Goal: Find specific page/section: Find specific page/section

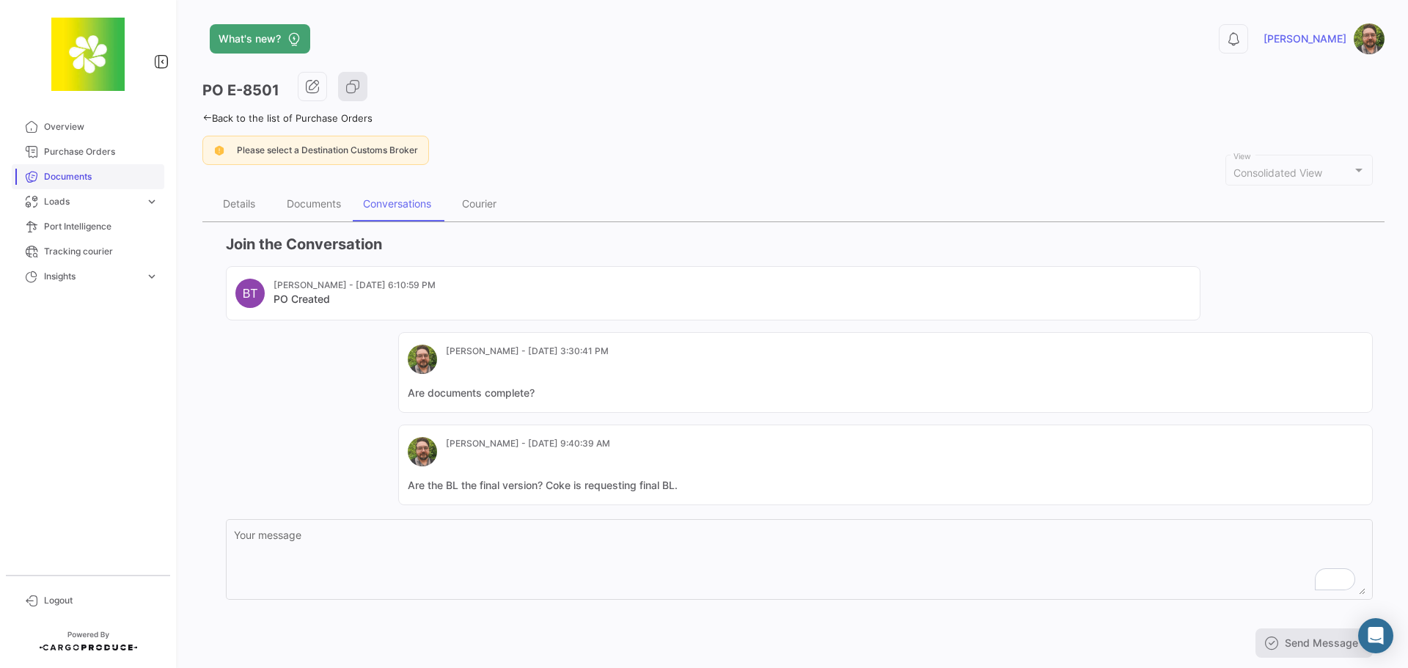
click at [94, 176] on span "Documents" at bounding box center [101, 176] width 114 height 13
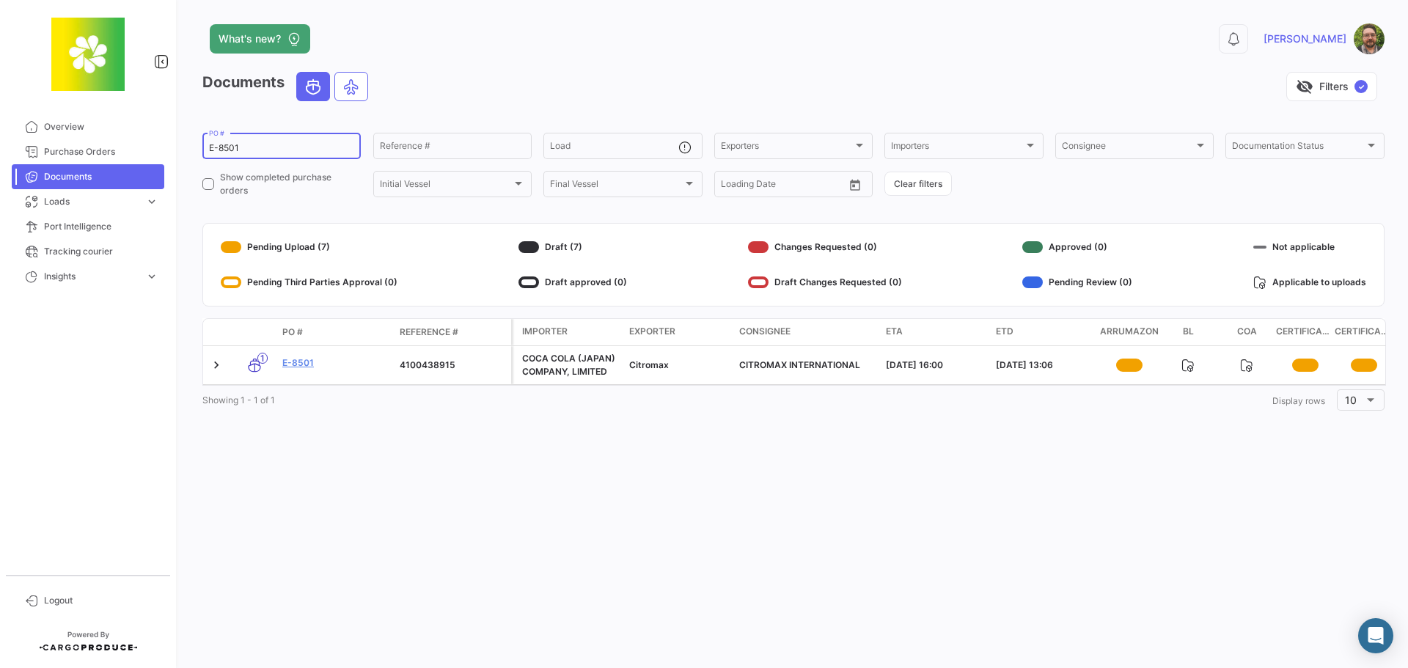
drag, startPoint x: 277, startPoint y: 148, endPoint x: 190, endPoint y: 139, distance: 87.7
click at [190, 139] on div "What's new? 0 [PERSON_NAME] Documents visibility_off Filters ✓ E-8501 PO # Refe…" at bounding box center [793, 334] width 1229 height 668
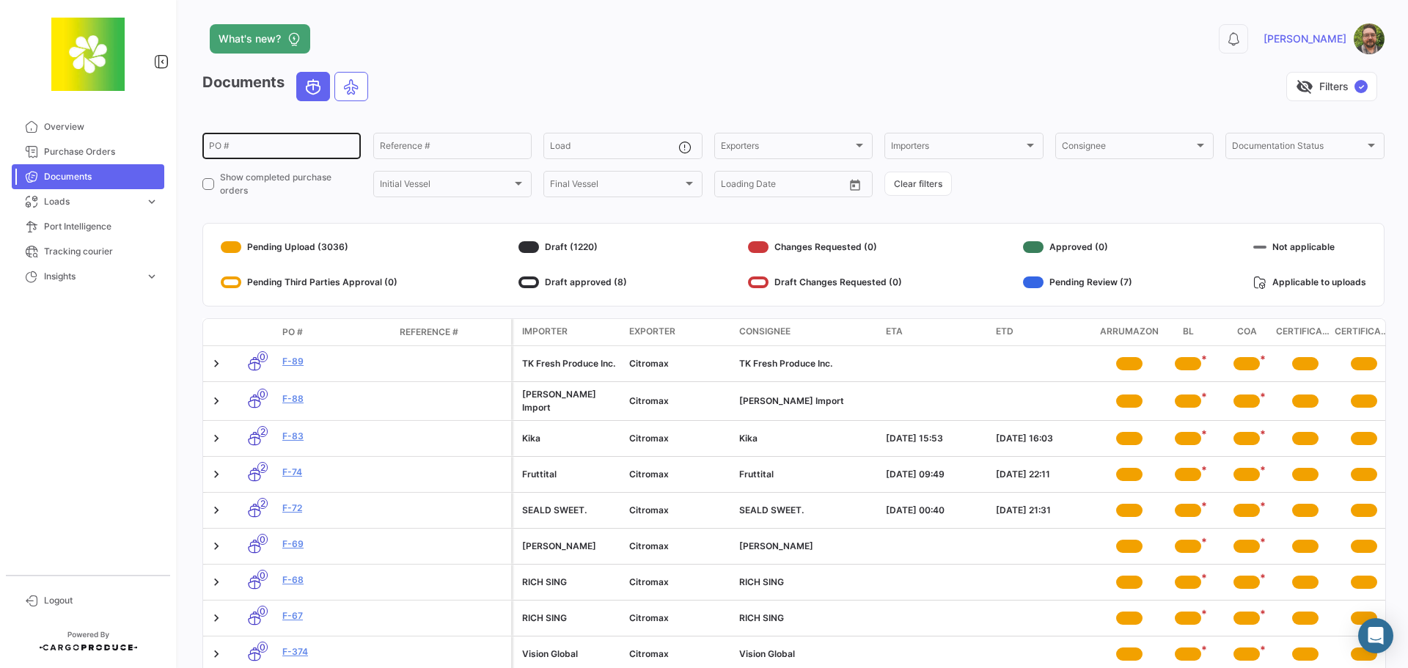
click at [294, 142] on div "PO #" at bounding box center [281, 145] width 145 height 29
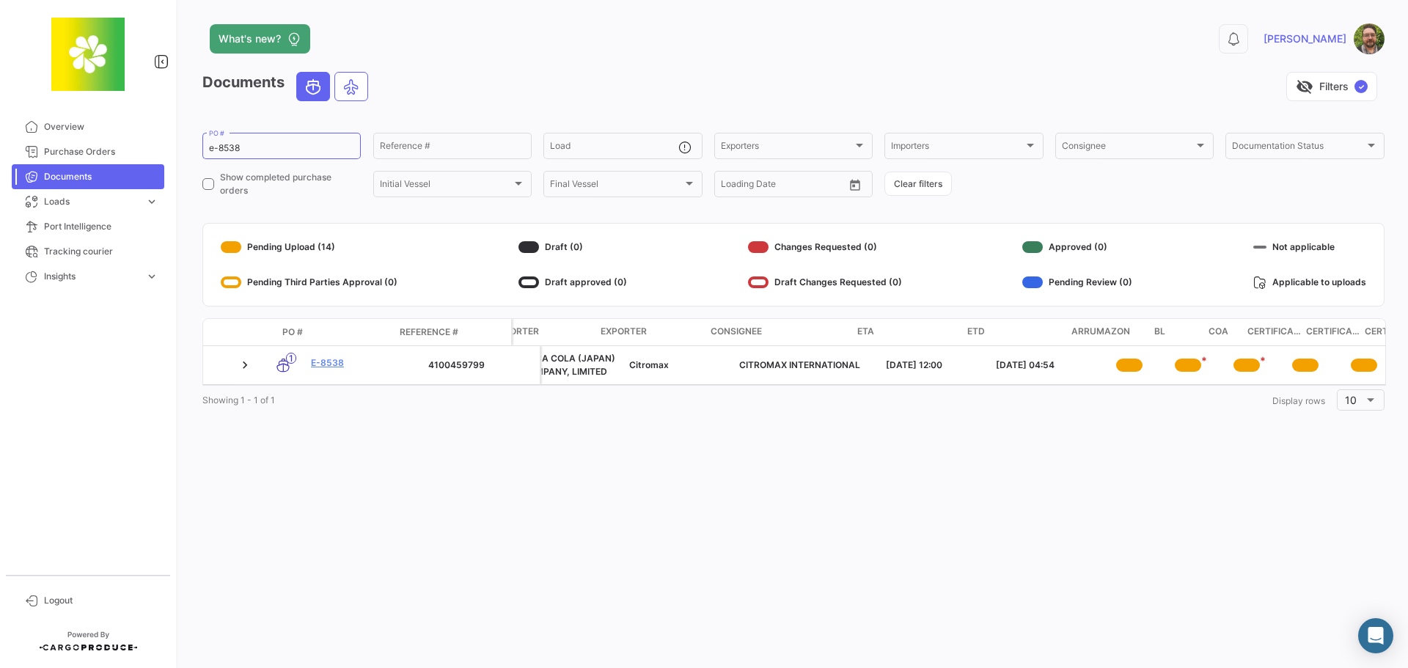
scroll to position [0, 536]
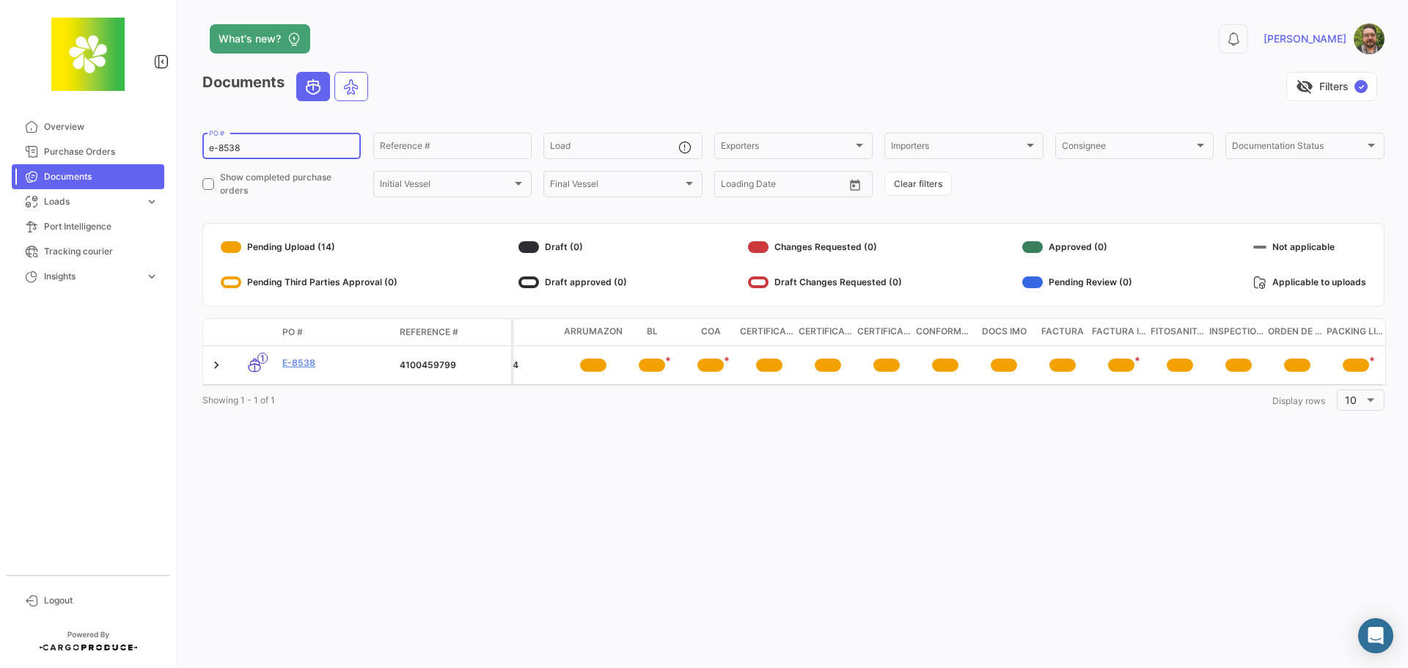
click at [276, 146] on input "e-8538" at bounding box center [281, 148] width 145 height 10
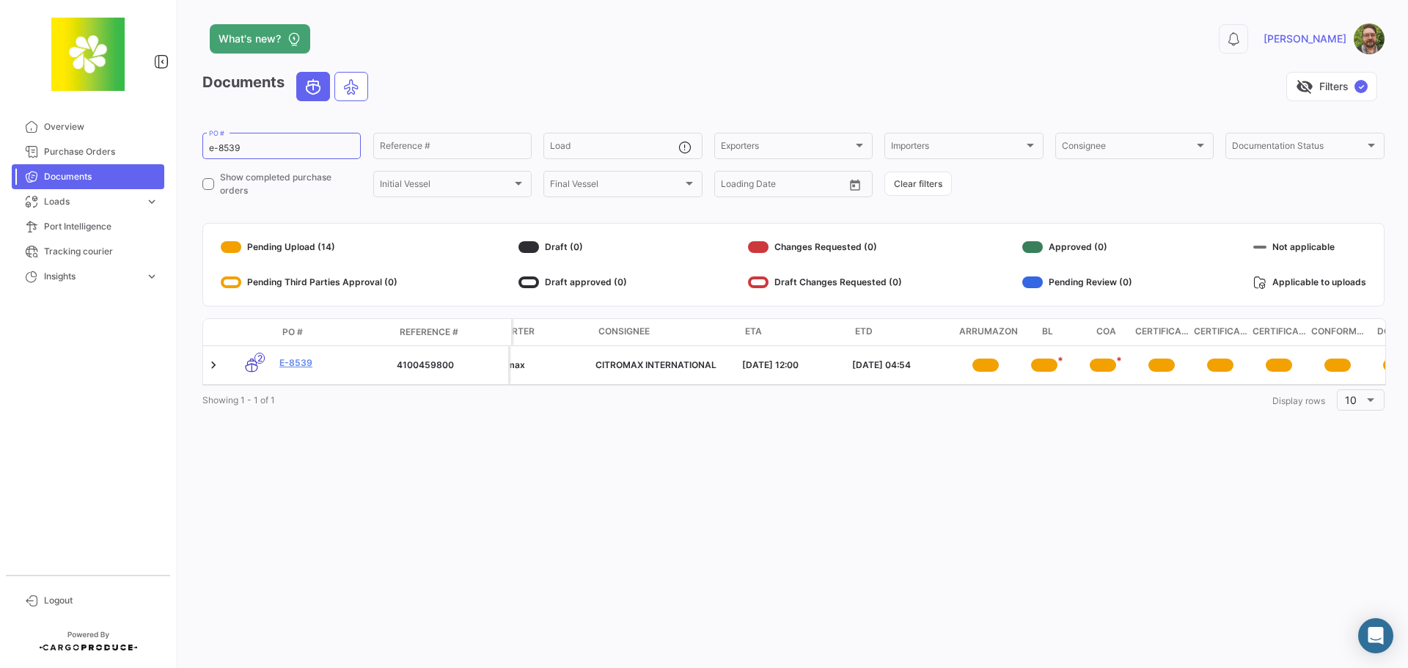
scroll to position [0, 0]
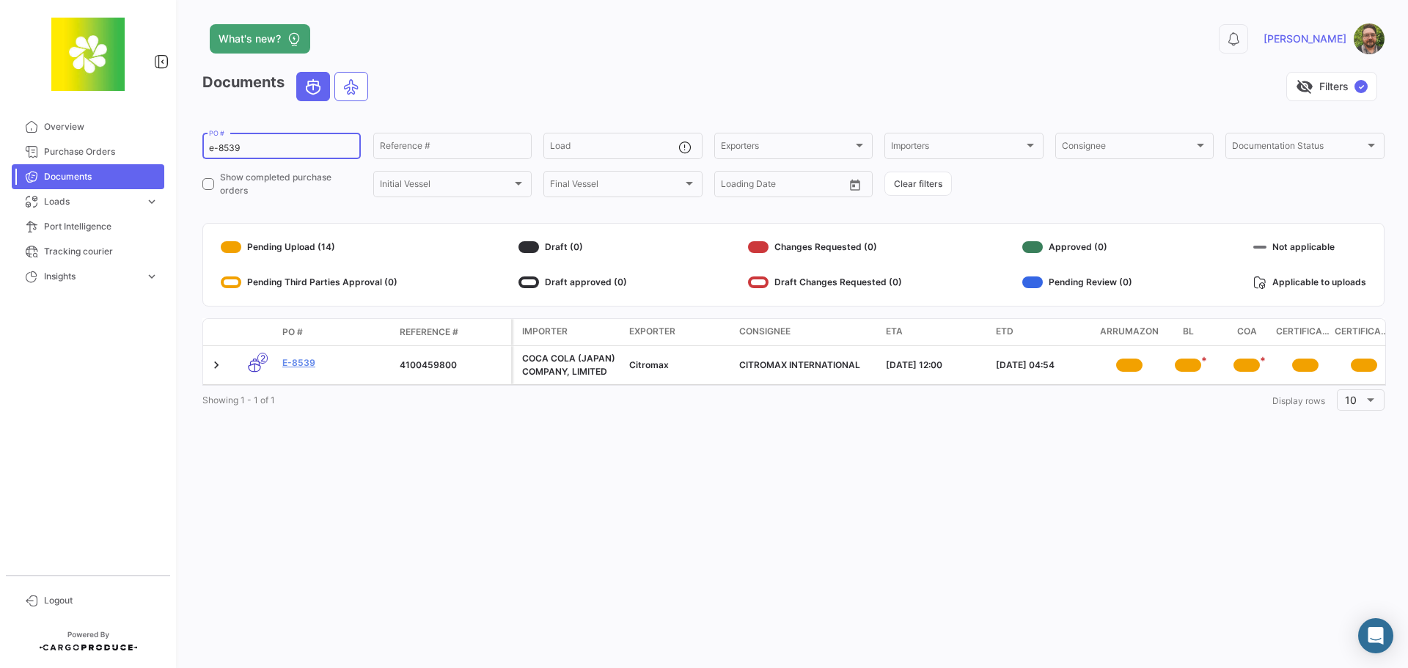
click at [271, 144] on input "e-8539" at bounding box center [281, 148] width 145 height 10
click at [292, 150] on input "e-8537" at bounding box center [281, 148] width 145 height 10
click at [289, 150] on input "e-8549" at bounding box center [281, 148] width 145 height 10
type input "e-8554"
drag, startPoint x: 249, startPoint y: 146, endPoint x: 197, endPoint y: 136, distance: 53.8
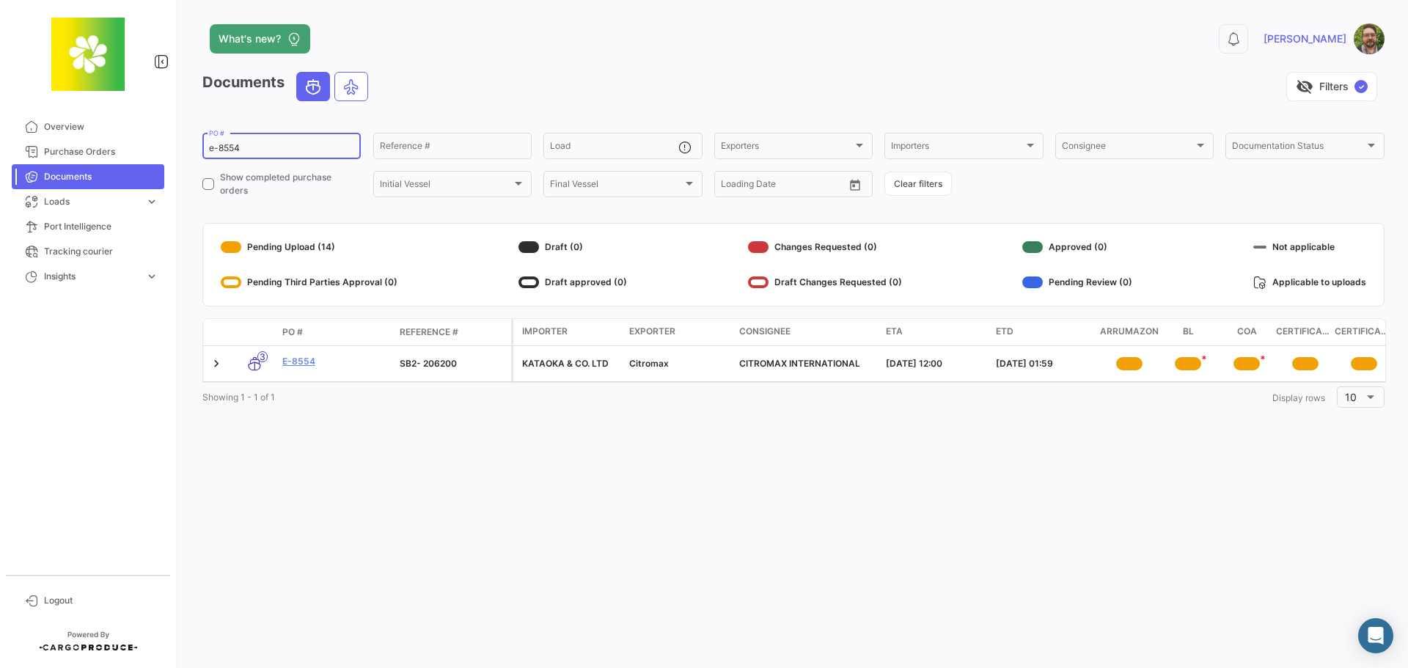
click at [197, 136] on div "What's new? 0 [PERSON_NAME] Documents visibility_off Filters ✓ e-8554 PO # Refe…" at bounding box center [793, 334] width 1229 height 668
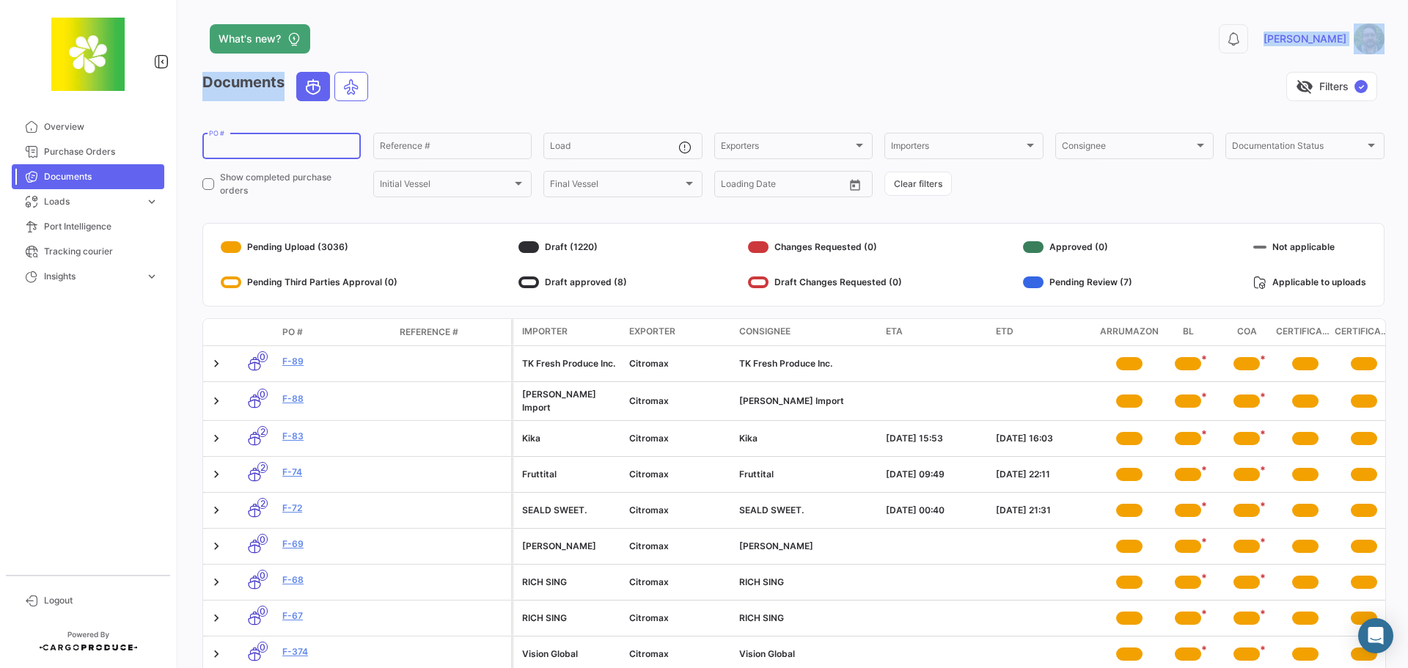
click at [767, 71] on div "What's new? 0 [PERSON_NAME] Documents visibility_off Filters ✓ PO # Reference #…" at bounding box center [793, 334] width 1229 height 668
